Goal: Obtain resource: Download file/media

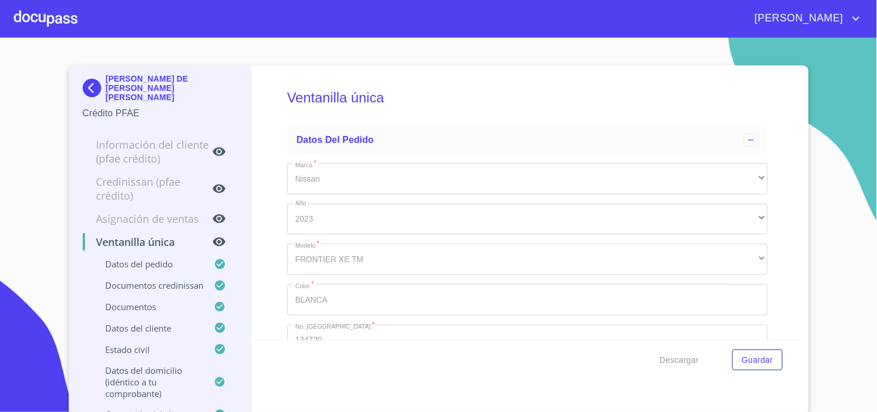
click at [75, 21] on div at bounding box center [46, 18] width 64 height 37
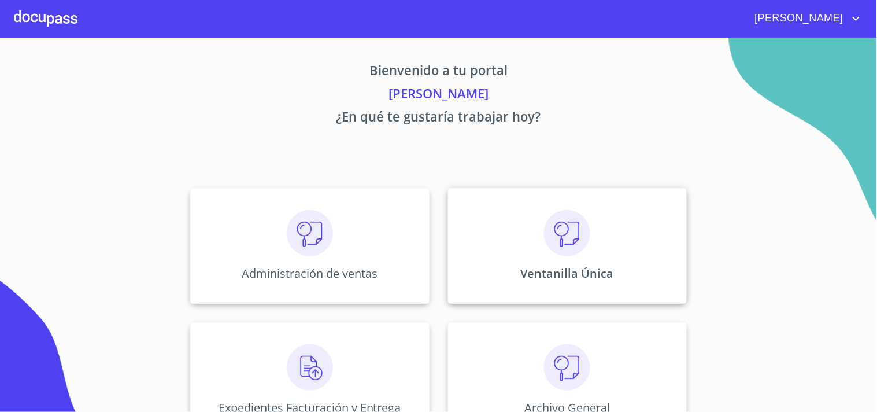
click at [530, 240] on div "Ventanilla Única" at bounding box center [567, 246] width 239 height 116
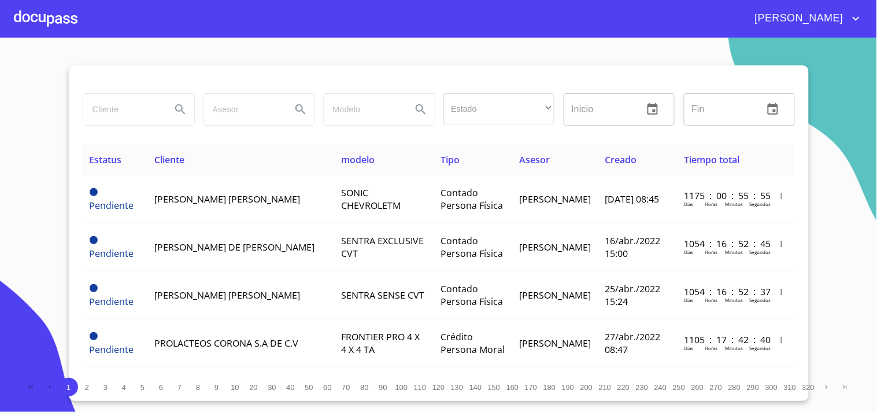
click at [125, 124] on input "search" at bounding box center [122, 109] width 79 height 31
type input "[DEMOGRAPHIC_DATA][PERSON_NAME]"
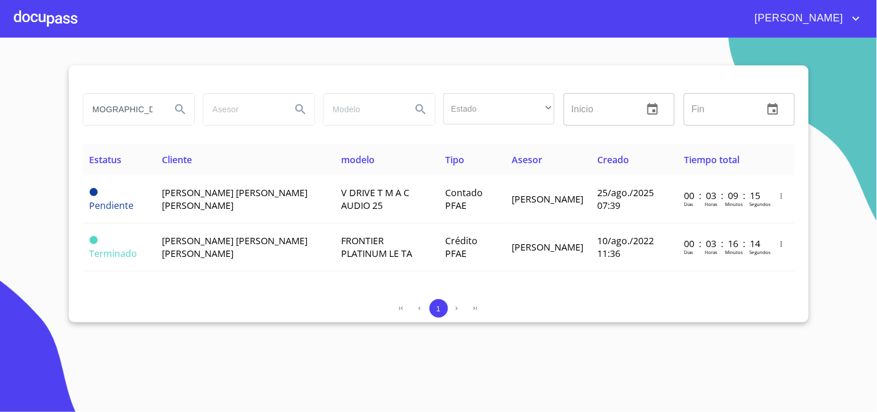
scroll to position [0, 0]
click at [539, 368] on section "[DEMOGRAPHIC_DATA][PERSON_NAME] Estado ​ ​ Inicio ​ Fin ​ Estatus Cliente model…" at bounding box center [438, 225] width 877 height 374
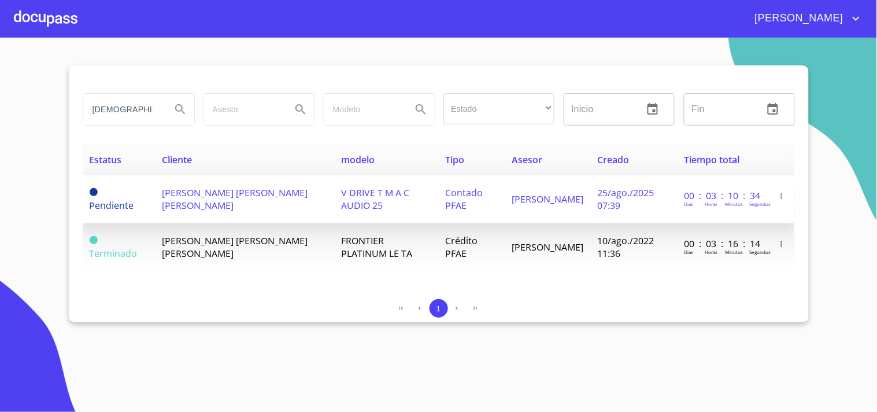
click at [341, 203] on span "V DRIVE T M A C AUDIO 25" at bounding box center [375, 198] width 68 height 25
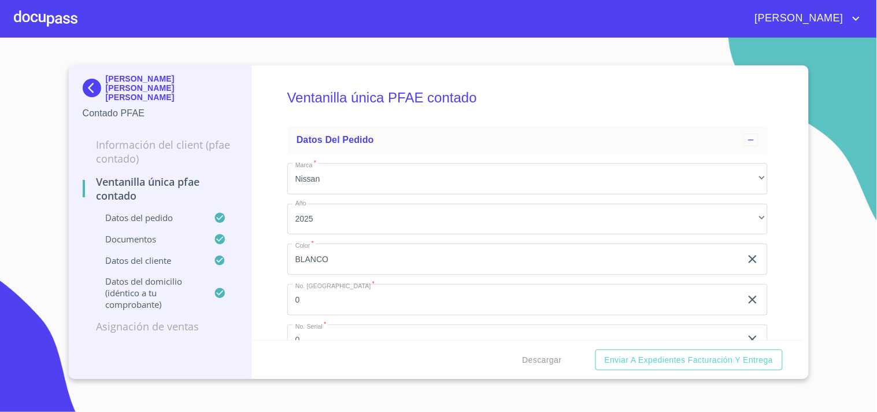
click at [286, 35] on div "[PERSON_NAME]" at bounding box center [438, 18] width 877 height 37
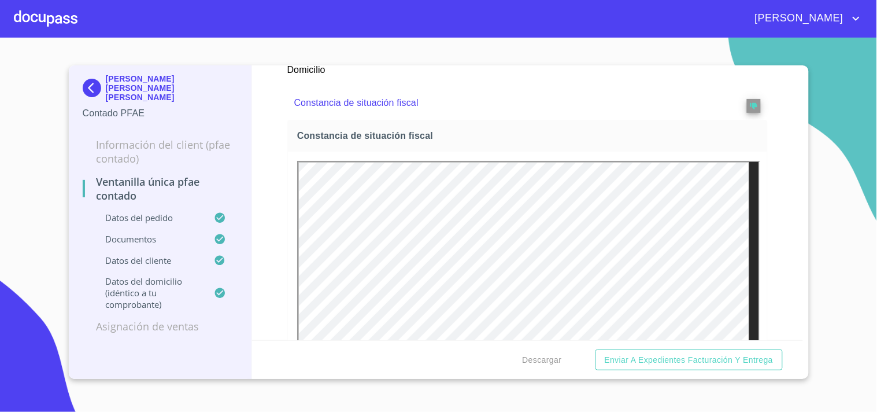
scroll to position [1027, 0]
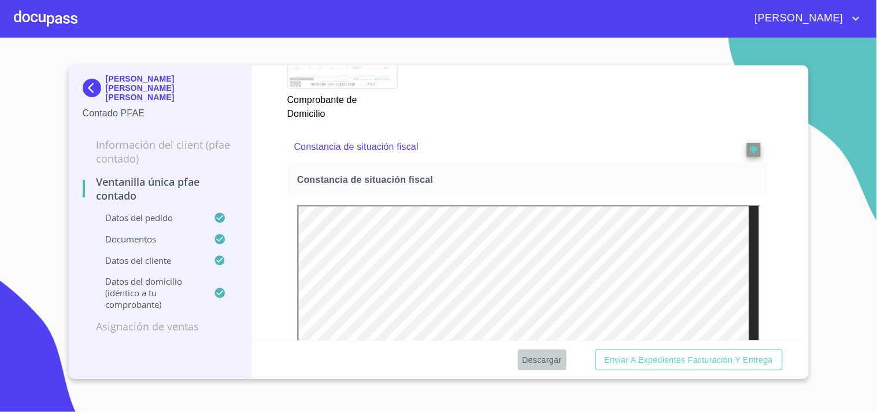
click at [539, 359] on span "Descargar" at bounding box center [542, 360] width 39 height 14
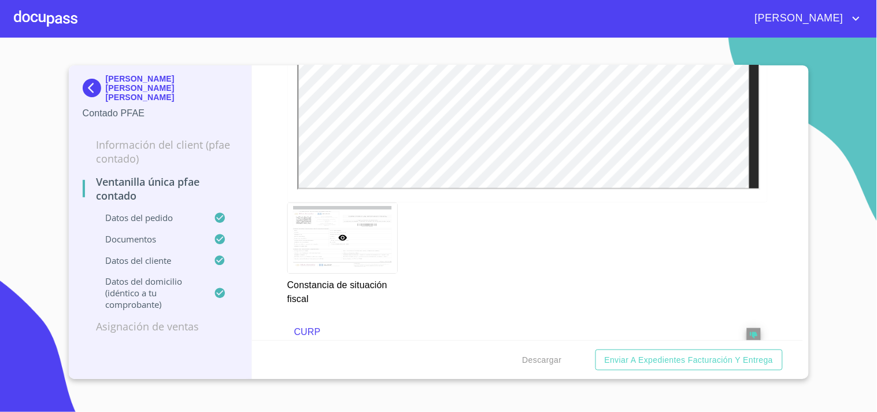
scroll to position [1477, 0]
